Goal: Navigation & Orientation: Understand site structure

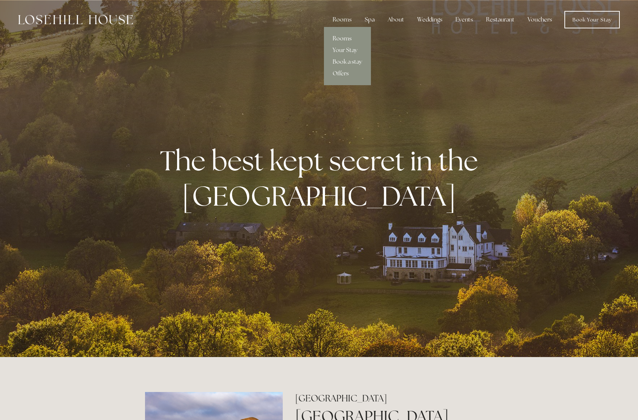
click at [345, 40] on link "Rooms" at bounding box center [347, 39] width 47 height 12
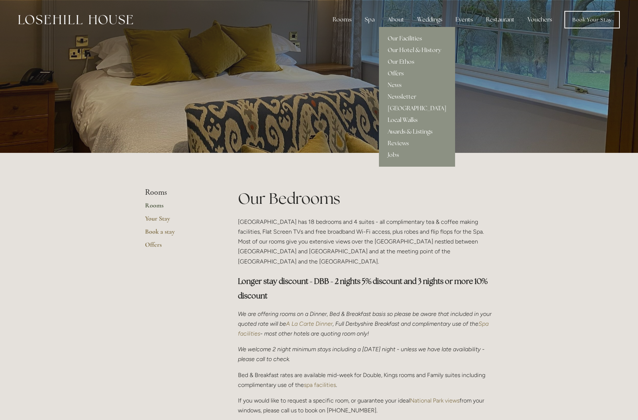
click at [402, 122] on link "Local Walks" at bounding box center [417, 120] width 76 height 12
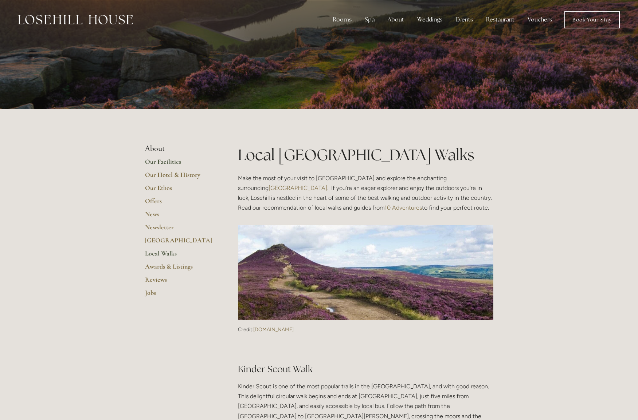
click at [162, 162] on link "Our Facilities" at bounding box center [180, 164] width 70 height 13
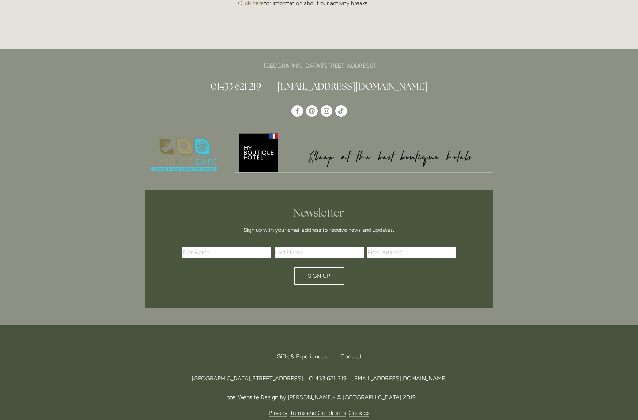
scroll to position [1695, 0]
